Goal: Use online tool/utility: Utilize a website feature to perform a specific function

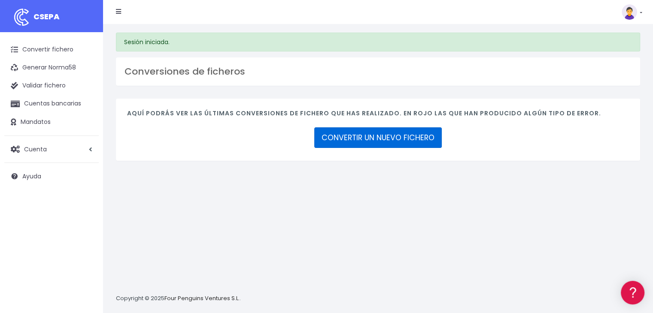
click at [400, 134] on link "CONVERTIR UN NUEVO FICHERO" at bounding box center [377, 137] width 127 height 21
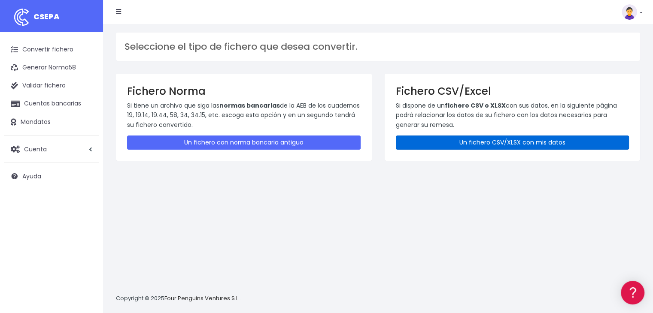
click at [550, 141] on link "Un fichero CSV/XLSX con mis datos" at bounding box center [512, 143] width 233 height 14
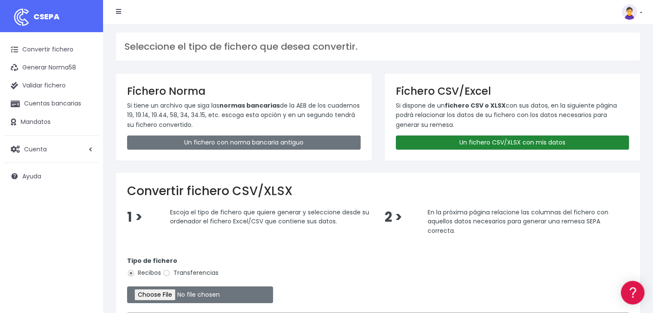
scroll to position [128, 0]
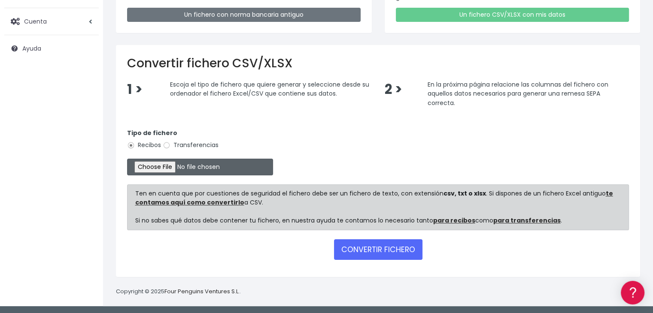
click at [168, 169] on input "file" at bounding box center [200, 167] width 146 height 17
type input "C:\fakepath\Remesa Gestion 22-08-25.xlsx"
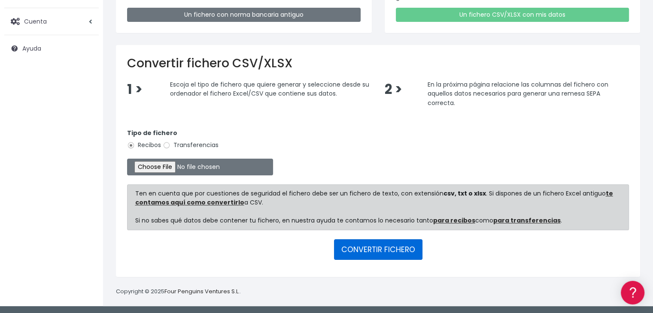
click at [389, 251] on button "CONVERTIR FICHERO" at bounding box center [378, 250] width 88 height 21
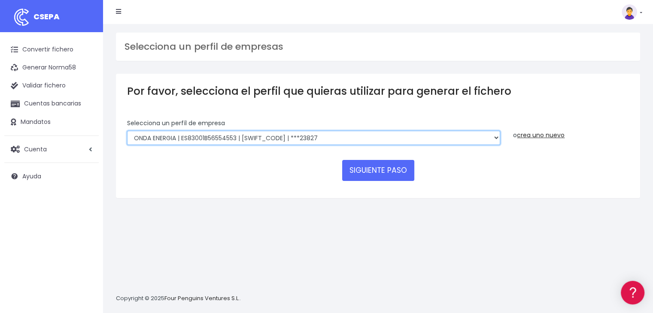
drag, startPoint x: 406, startPoint y: 139, endPoint x: 401, endPoint y: 145, distance: 7.0
click at [406, 139] on select "ONDA ENERGIA | ES83001B56554553 | CCRIES2AXXX | ***23827 AICAVE | ES18001B19731…" at bounding box center [313, 138] width 373 height 15
select select "2848"
click at [127, 131] on select "ONDA ENERGIA | ES83001B56554553 | CCRIES2AXXX | ***23827 AICAVE | ES18001B19731…" at bounding box center [313, 138] width 373 height 15
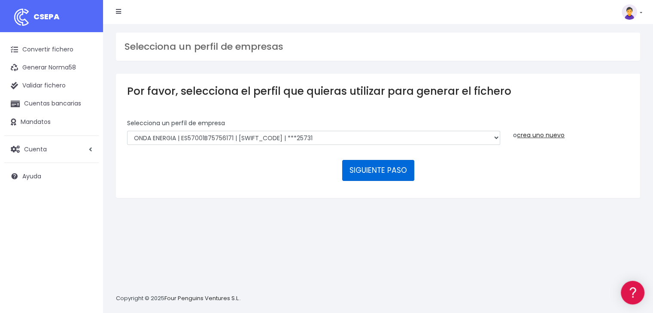
click at [376, 166] on button "SIGUIENTE PASO" at bounding box center [378, 170] width 72 height 21
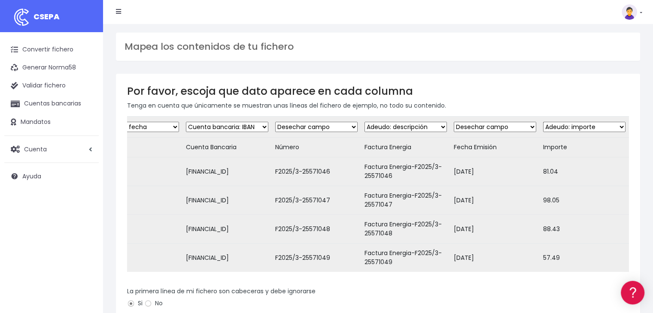
scroll to position [160, 0]
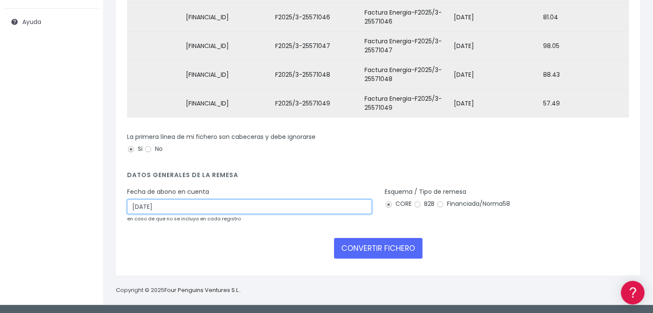
click at [255, 206] on input "[DATE]" at bounding box center [249, 207] width 245 height 15
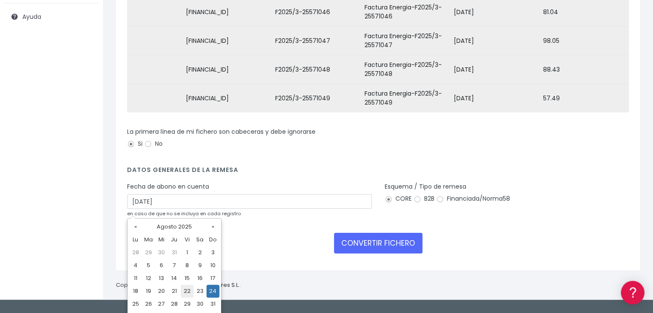
click at [189, 291] on td "22" at bounding box center [187, 291] width 13 height 13
type input "[DATE]"
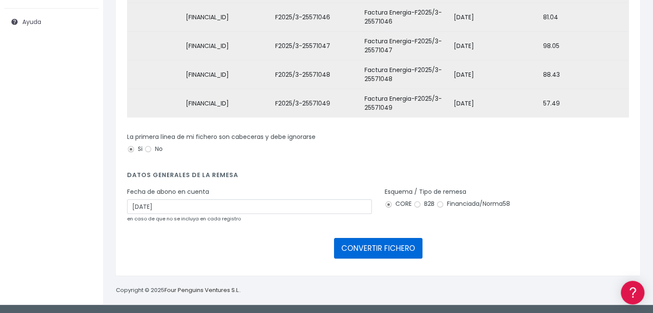
click at [354, 246] on button "CONVERTIR FICHERO" at bounding box center [378, 248] width 88 height 21
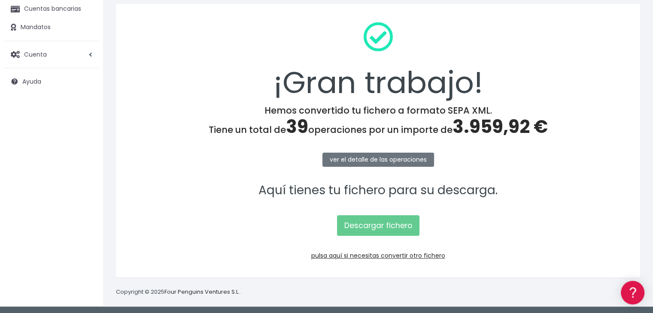
scroll to position [96, 0]
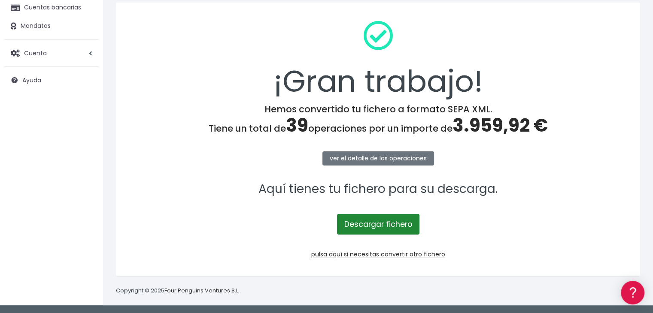
click at [371, 222] on link "Descargar fichero" at bounding box center [378, 224] width 82 height 21
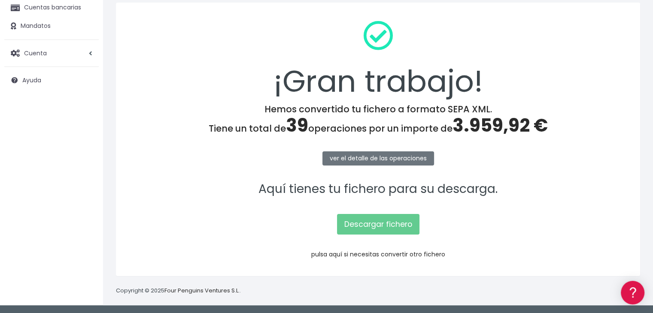
click at [369, 256] on link "pulsa aquí si necesitas convertir otro fichero" at bounding box center [378, 254] width 134 height 9
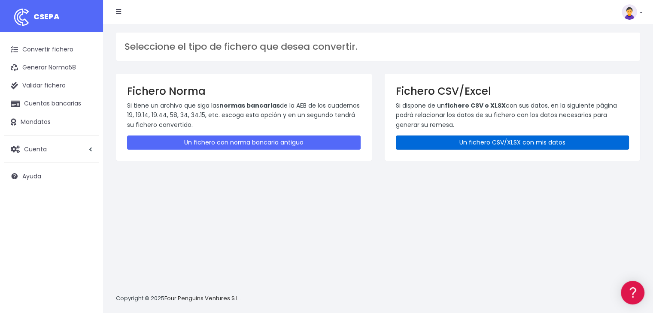
drag, startPoint x: 518, startPoint y: 147, endPoint x: 511, endPoint y: 150, distance: 7.3
click at [518, 147] on link "Un fichero CSV/XLSX con mis datos" at bounding box center [512, 143] width 233 height 14
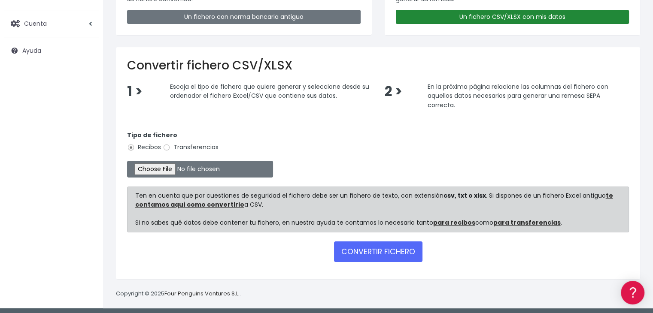
scroll to position [128, 0]
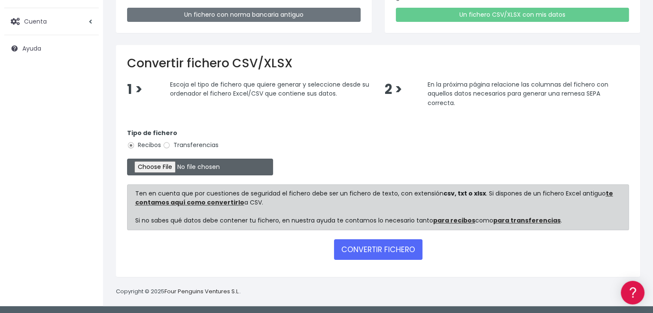
click at [154, 167] on input "file" at bounding box center [200, 167] width 146 height 17
type input "C:\fakepath\Remesa Jocarfe dia 22-08-21.xlsx"
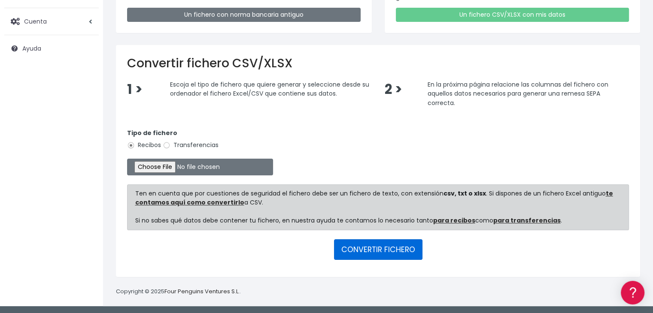
click at [370, 246] on button "CONVERTIR FICHERO" at bounding box center [378, 250] width 88 height 21
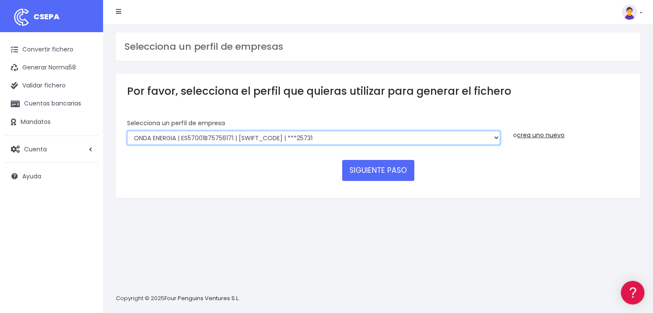
click at [314, 136] on select "ONDA ENERGIA | ES83001B56554553 | CCRIES2AXXX | ***23827 AICAVE | ES18001B19731…" at bounding box center [313, 138] width 373 height 15
select select "2662"
click at [127, 131] on select "ONDA ENERGIA | ES83001B56554553 | CCRIES2AXXX | ***23827 AICAVE | ES18001B19731…" at bounding box center [313, 138] width 373 height 15
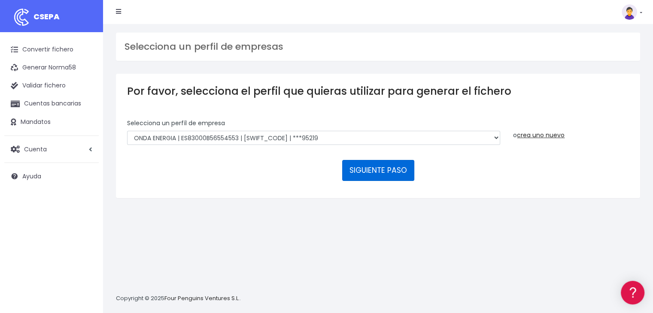
click at [381, 174] on button "SIGUIENTE PASO" at bounding box center [378, 170] width 72 height 21
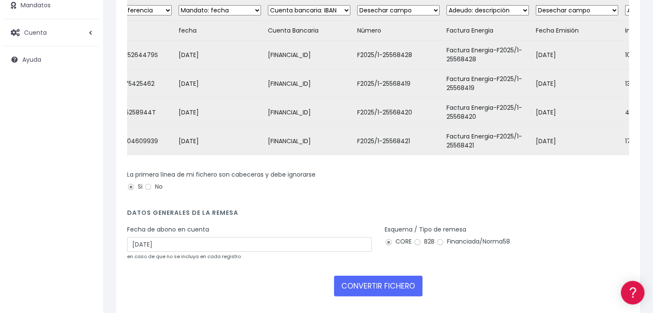
scroll to position [160, 0]
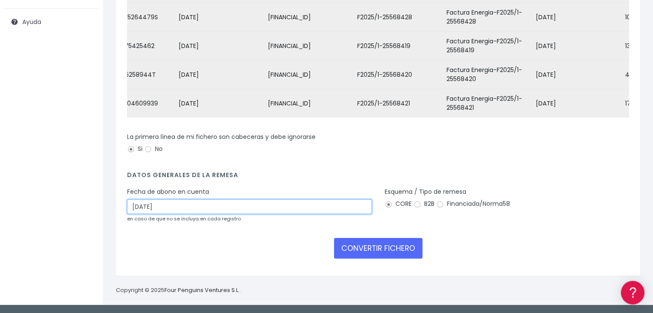
click at [258, 204] on input "[DATE]" at bounding box center [249, 207] width 245 height 15
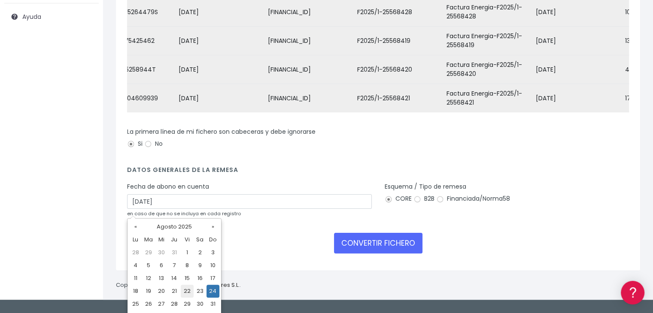
click at [187, 292] on td "22" at bounding box center [187, 291] width 13 height 13
type input "[DATE]"
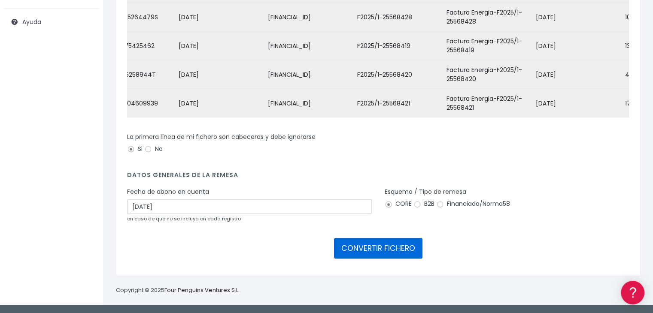
click at [388, 241] on button "CONVERTIR FICHERO" at bounding box center [378, 248] width 88 height 21
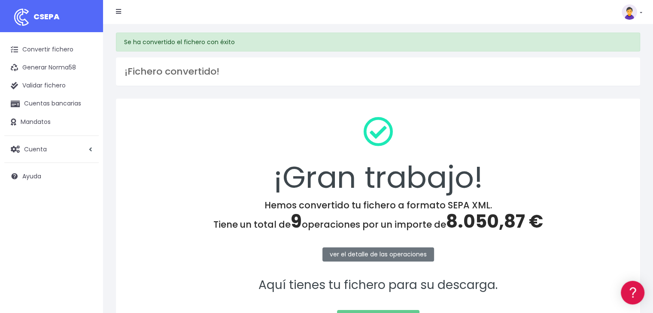
scroll to position [96, 0]
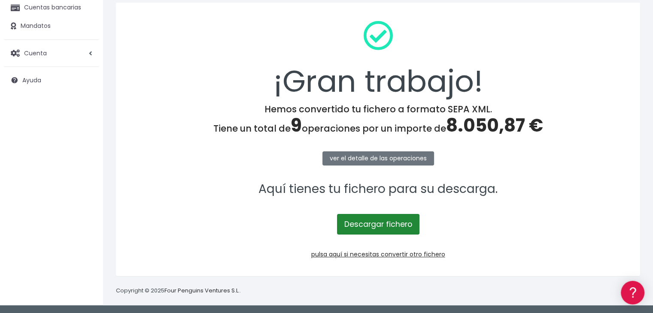
click at [380, 221] on link "Descargar fichero" at bounding box center [378, 224] width 82 height 21
drag, startPoint x: 379, startPoint y: 224, endPoint x: 412, endPoint y: 294, distance: 77.8
click at [379, 222] on link "Descargar fichero" at bounding box center [378, 224] width 82 height 21
